Goal: Transaction & Acquisition: Subscribe to service/newsletter

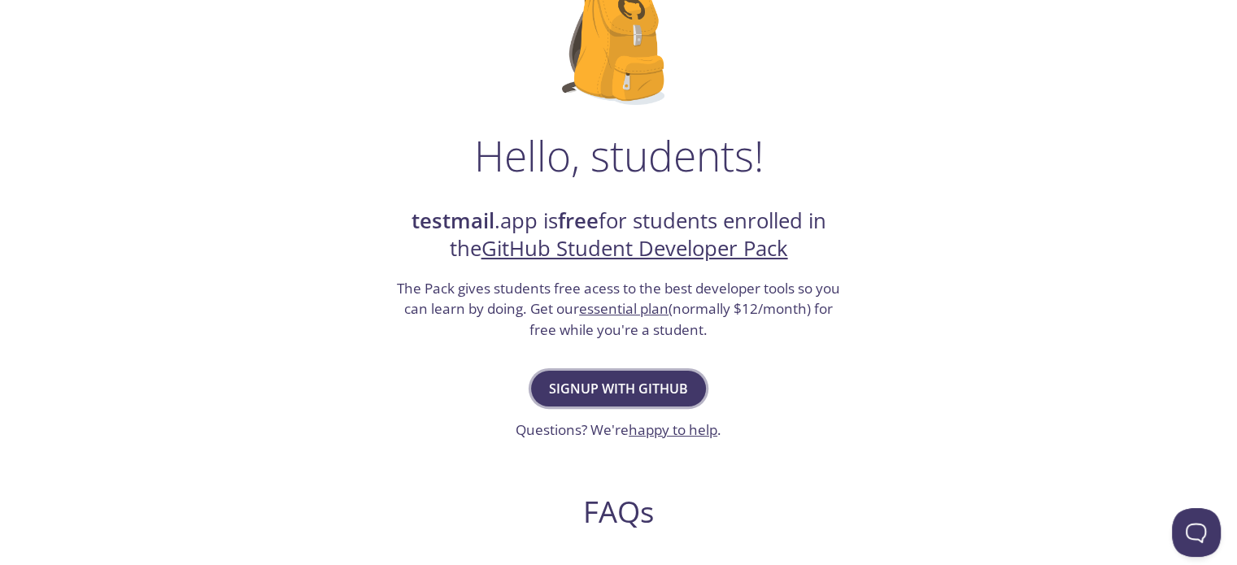
scroll to position [163, 0]
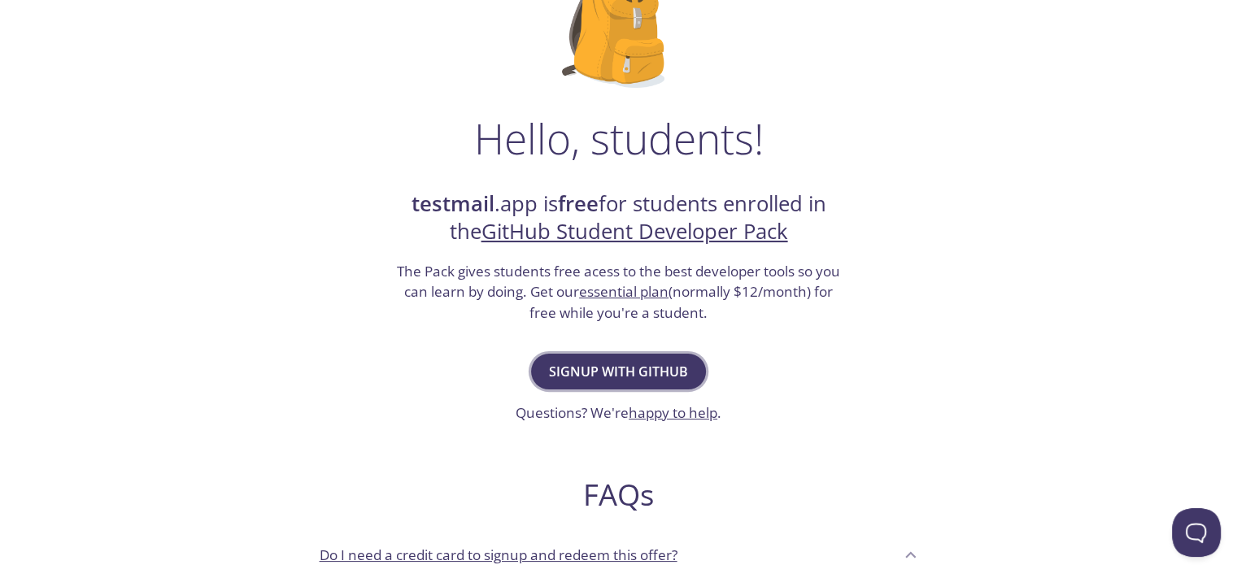
click at [602, 364] on span "Signup with GitHub" at bounding box center [618, 371] width 139 height 23
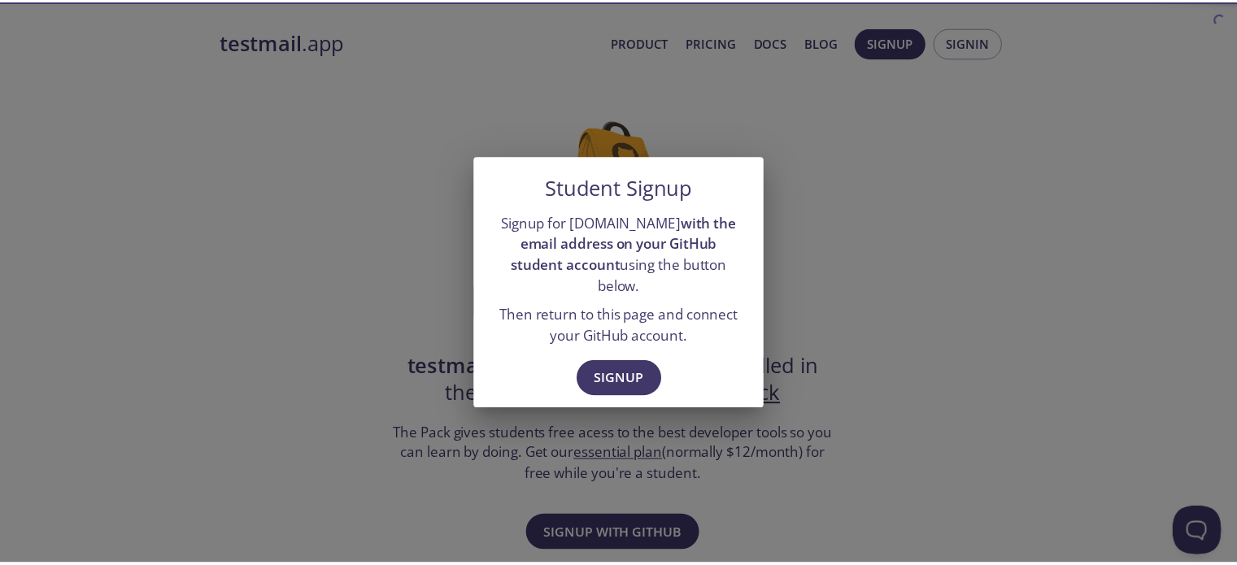
scroll to position [14693, 0]
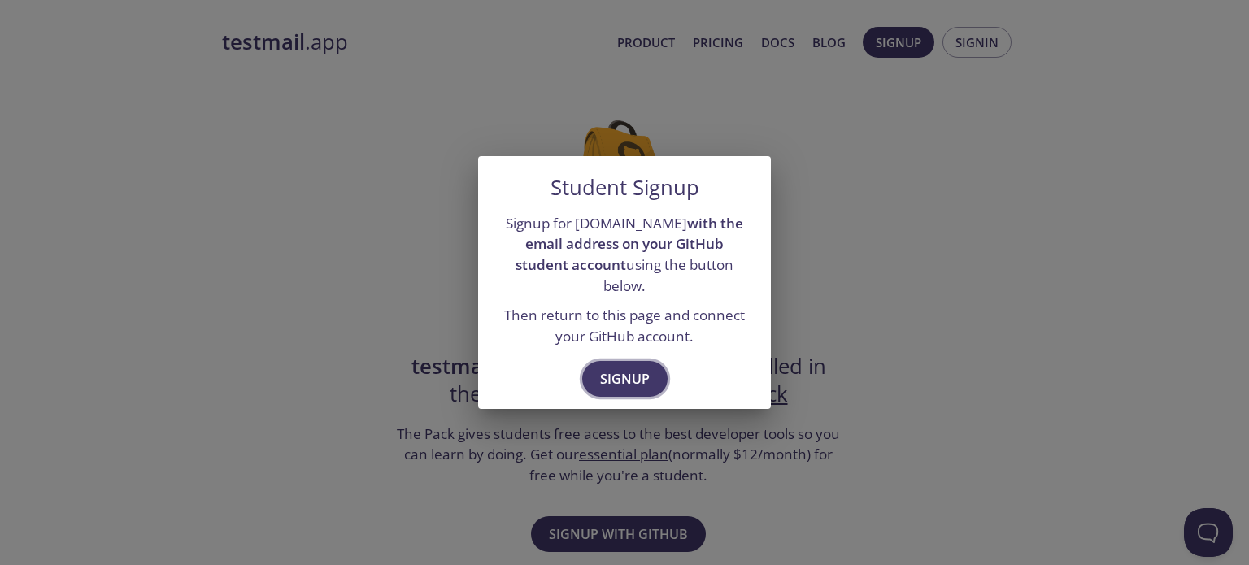
click at [638, 372] on span "Signup" at bounding box center [625, 379] width 50 height 23
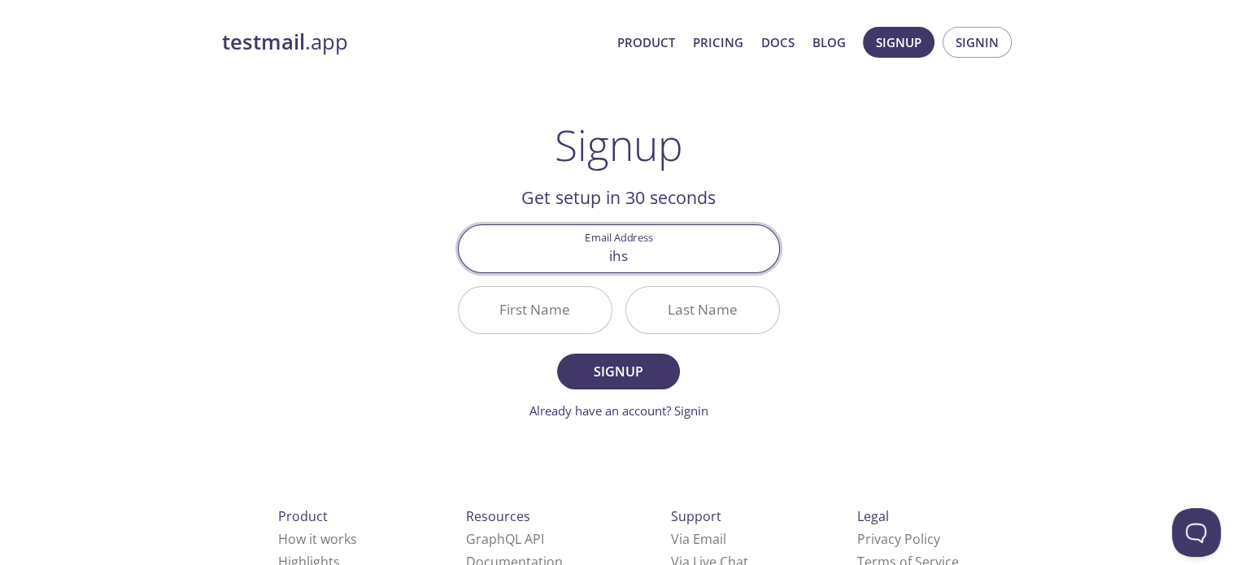
type input "[EMAIL_ADDRESS][DOMAIN_NAME]"
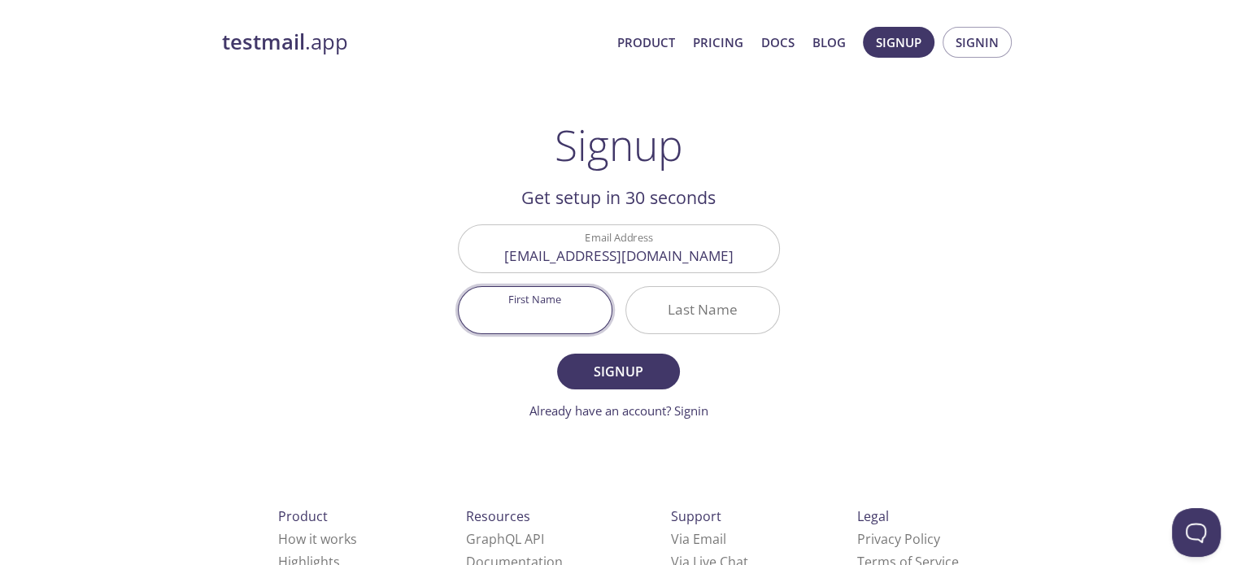
click at [577, 310] on input "First Name" at bounding box center [535, 310] width 153 height 46
type input "Ihsan"
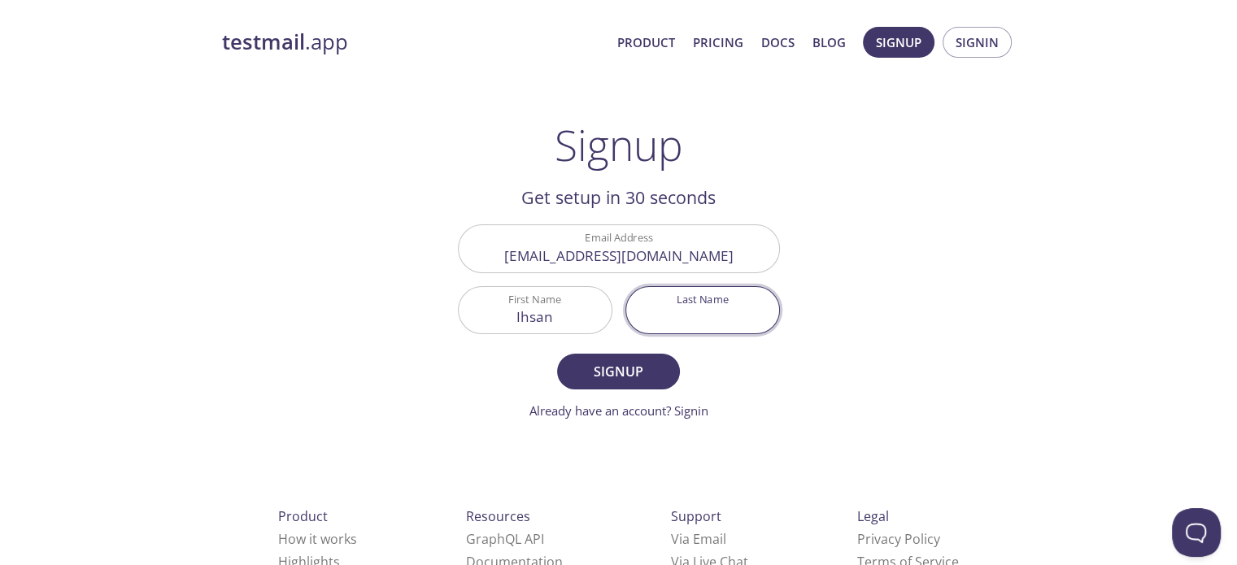
click at [719, 311] on input "Last Name" at bounding box center [702, 310] width 153 height 46
type input "ik"
click at [647, 366] on span "Signup" at bounding box center [618, 371] width 86 height 23
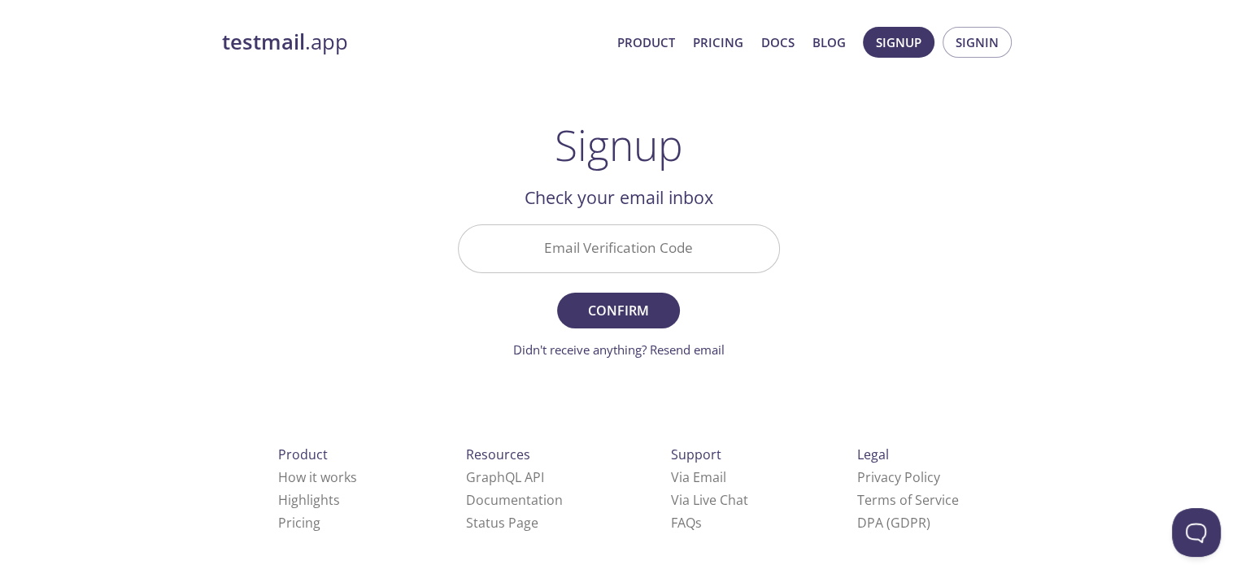
click at [652, 244] on input "Email Verification Code" at bounding box center [619, 248] width 320 height 46
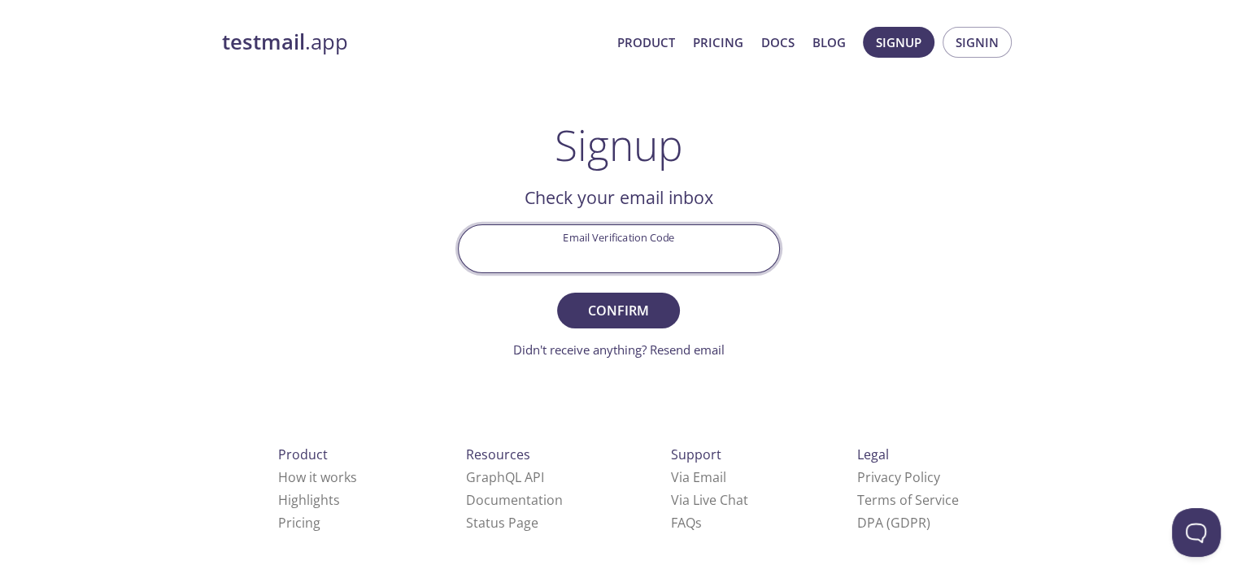
paste input "WYKLPBZ"
type input "WYKLPBZ"
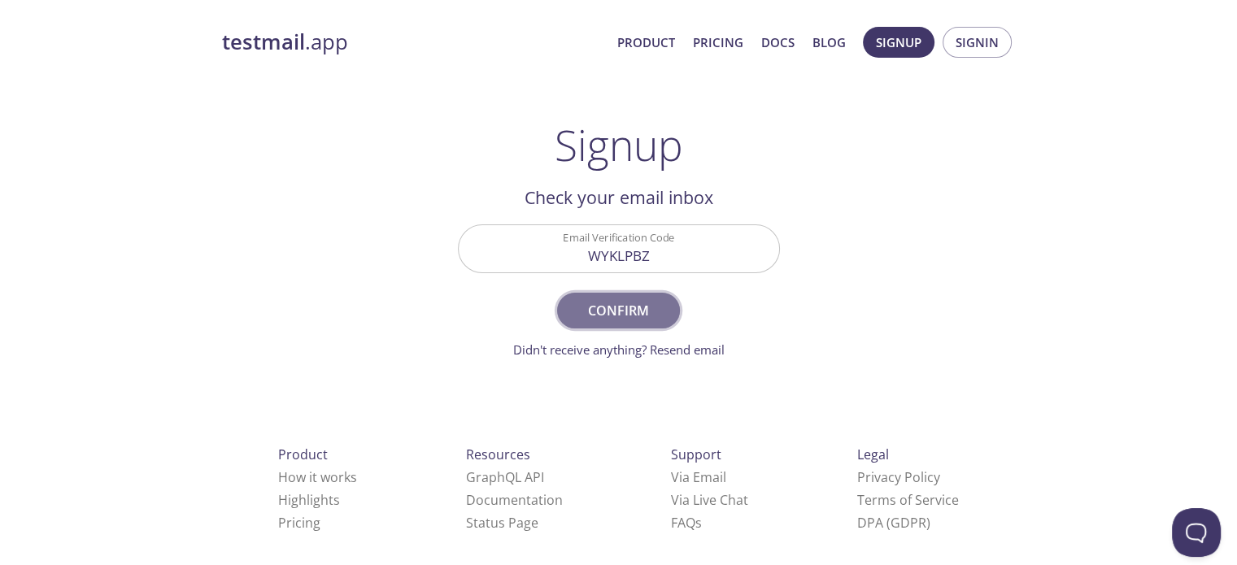
click at [654, 309] on span "Confirm" at bounding box center [618, 310] width 86 height 23
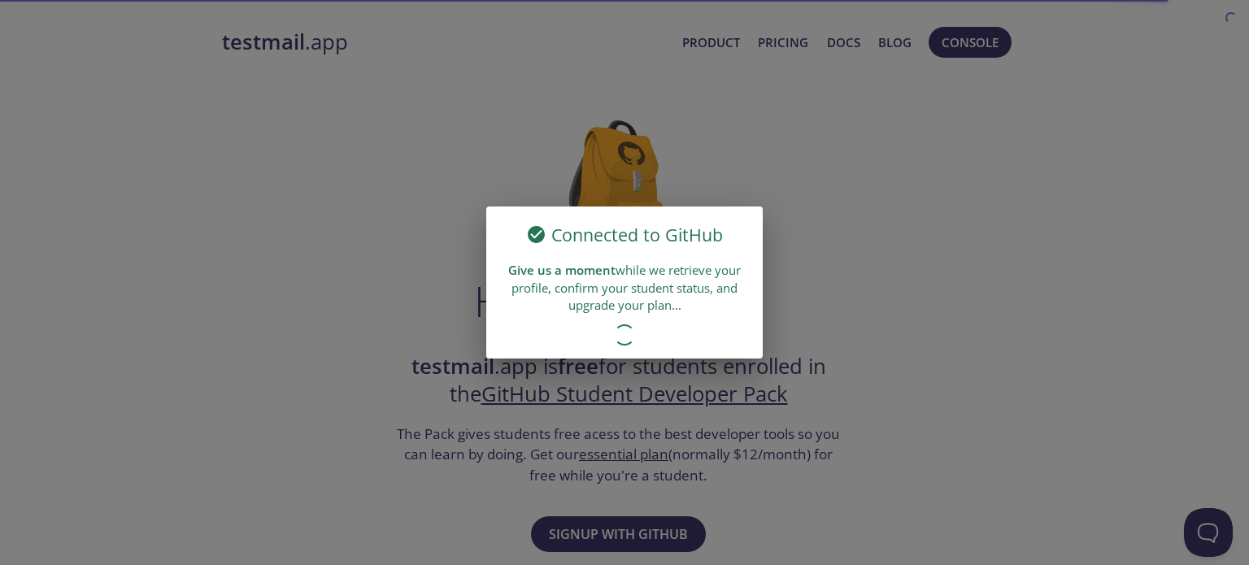
scroll to position [14693, 0]
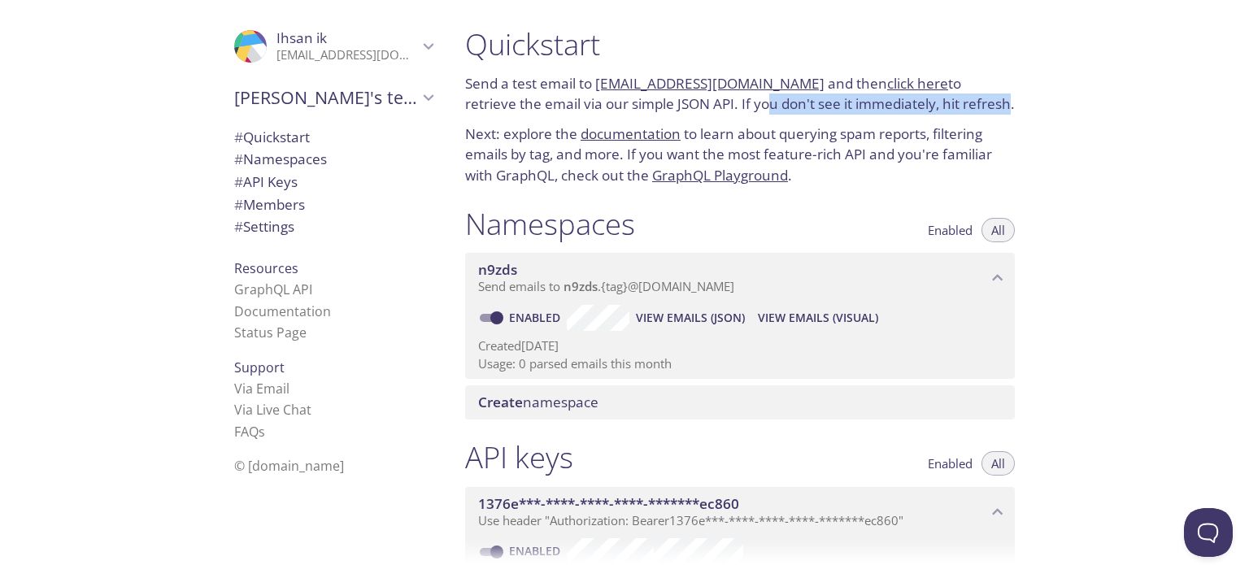
drag, startPoint x: 705, startPoint y: 110, endPoint x: 952, endPoint y: 109, distance: 247.2
type textarea "ou don't see it immediately, hit refres"
click at [952, 109] on p "Send a test email to [EMAIL_ADDRESS][DOMAIN_NAME] and then click here to retrie…" at bounding box center [740, 93] width 550 height 41
